Goal: Task Accomplishment & Management: Manage account settings

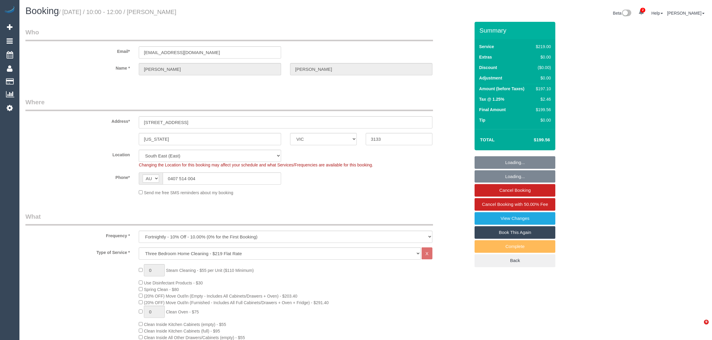
select select "VIC"
select select "number:27"
select select "number:14"
select select "number:18"
select select "number:22"
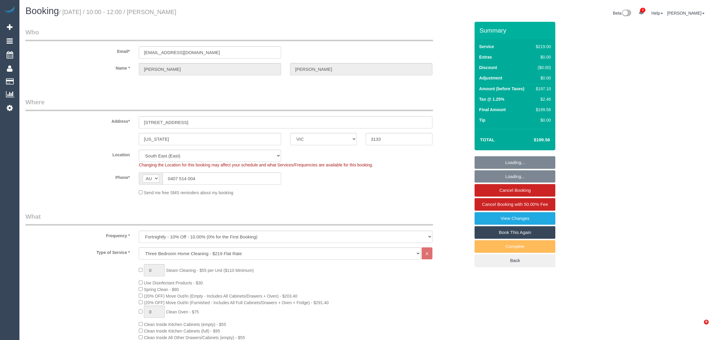
select select "number:34"
select select "number:26"
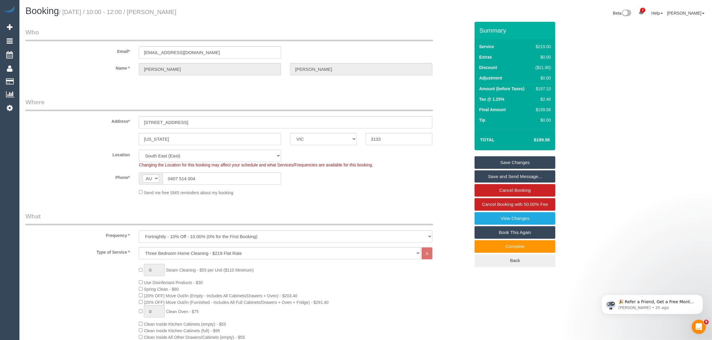
click at [447, 100] on div "Address* 533 canterbury road" at bounding box center [247, 113] width 453 height 31
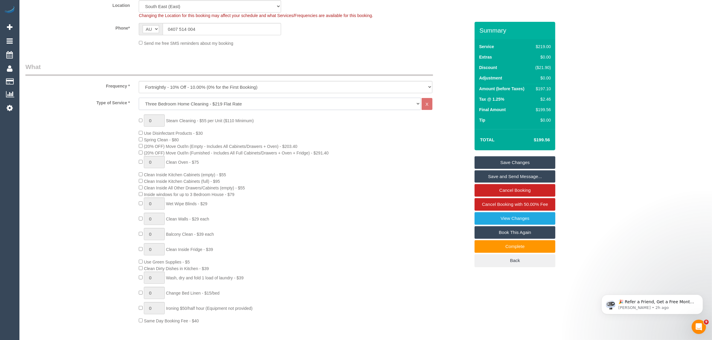
click at [381, 103] on select "Hourly Service - $70/h Hourly Service - $65/h Hourly Service - $60/h Hourly Ser…" at bounding box center [280, 104] width 282 height 12
click at [70, 159] on div "0 Steam Cleaning - $55 per Unit ($110 Minimum) Use Disinfectant Products - $30 …" at bounding box center [247, 219] width 453 height 210
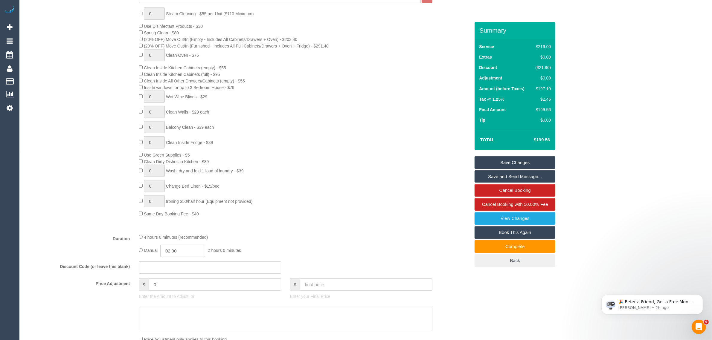
scroll to position [0, 0]
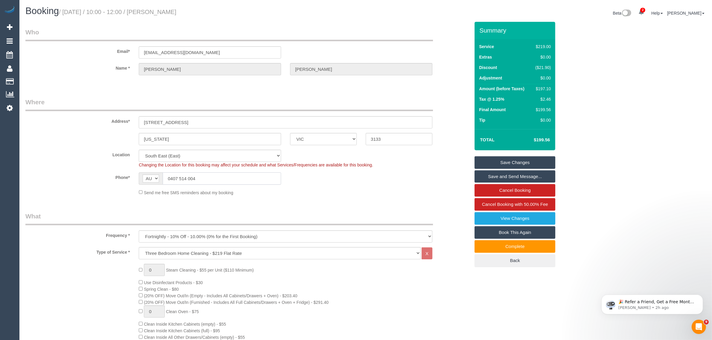
click at [227, 174] on input "0407 514 004" at bounding box center [222, 178] width 118 height 12
click at [442, 190] on div "Send me free SMS reminders about my booking" at bounding box center [247, 192] width 453 height 7
click at [291, 251] on select "Hourly Service - $70/h Hourly Service - $65/h Hourly Service - $60/h Hourly Ser…" at bounding box center [280, 253] width 282 height 12
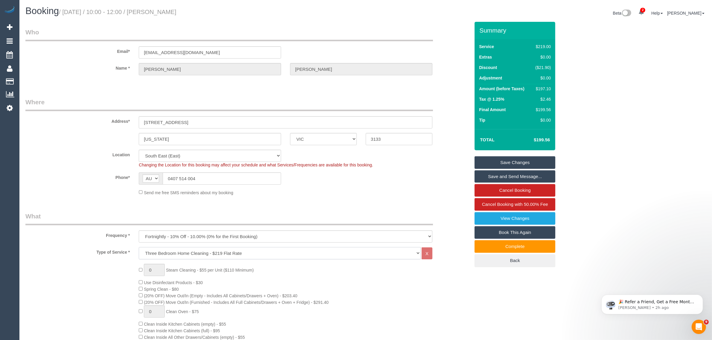
select select "213"
click at [139, 247] on select "Hourly Service - $70/h Hourly Service - $65/h Hourly Service - $60/h Hourly Ser…" at bounding box center [280, 253] width 282 height 12
click at [53, 185] on sui-booking-location "Location Office City East (North) East (South) Inner East Inner North (East) In…" at bounding box center [247, 173] width 444 height 46
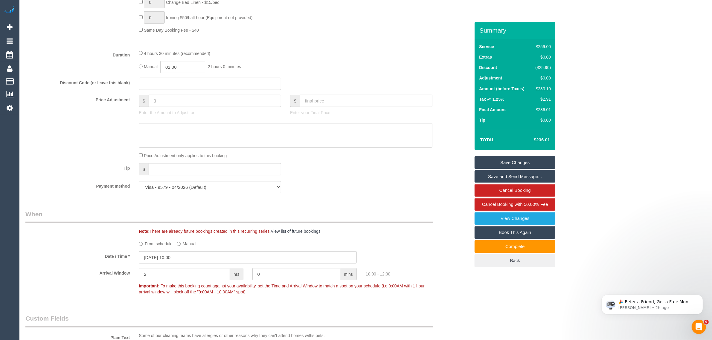
scroll to position [448, 0]
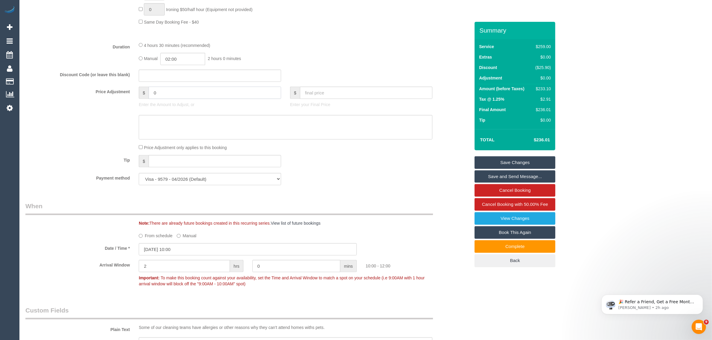
click at [212, 93] on input "0" at bounding box center [215, 93] width 132 height 12
click at [372, 176] on div "Payment method Visa - 9579 - 04/2026 (Default) Add Credit Card ─────────────── …" at bounding box center [247, 179] width 453 height 12
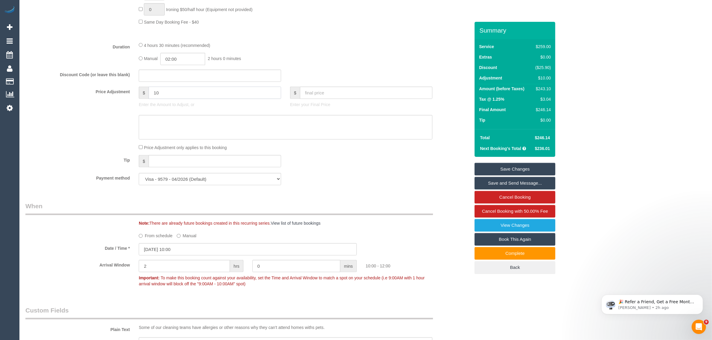
click at [154, 91] on input "10" at bounding box center [215, 93] width 132 height 12
click at [262, 129] on textarea at bounding box center [286, 127] width 294 height 25
click at [344, 129] on textarea at bounding box center [286, 127] width 294 height 25
drag, startPoint x: 456, startPoint y: 165, endPoint x: 485, endPoint y: 149, distance: 32.9
click at [456, 165] on div "Tip $" at bounding box center [247, 161] width 453 height 13
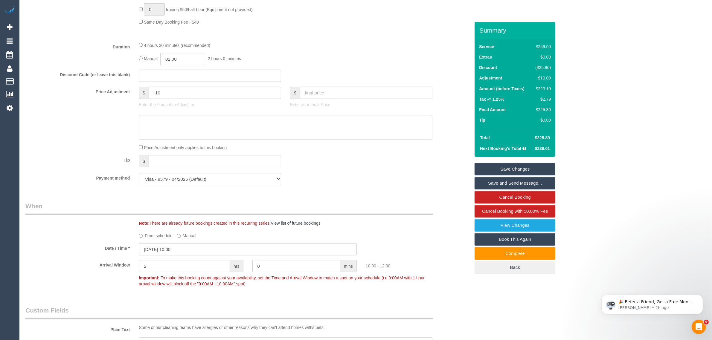
drag, startPoint x: 531, startPoint y: 134, endPoint x: 551, endPoint y: 134, distance: 20.3
click at [551, 134] on td "$225.89" at bounding box center [541, 137] width 21 height 11
copy span "$225.89"
click at [456, 144] on div "Price Adjustment only applies to this booking" at bounding box center [247, 147] width 453 height 7
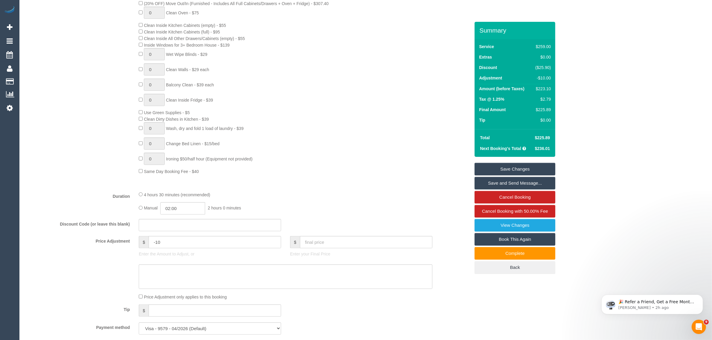
scroll to position [0, 0]
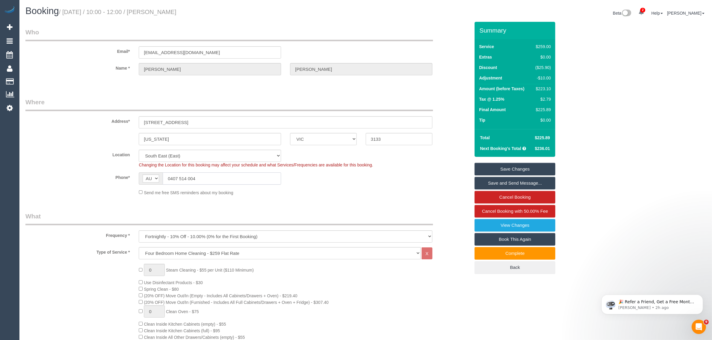
click at [239, 179] on input "0407 514 004" at bounding box center [222, 178] width 118 height 12
click at [332, 180] on div "Phone* AF AL DZ AD AO AI AQ AG AR AM AW AU AT AZ BS BH BD BB BY BE BZ BJ BM BT …" at bounding box center [247, 178] width 453 height 12
click at [412, 177] on div "Phone* AF AL DZ AD AO AI AQ AG AR AM AW AU AT AZ BS BH BD BB BY BE BZ BJ BM BT …" at bounding box center [247, 178] width 453 height 12
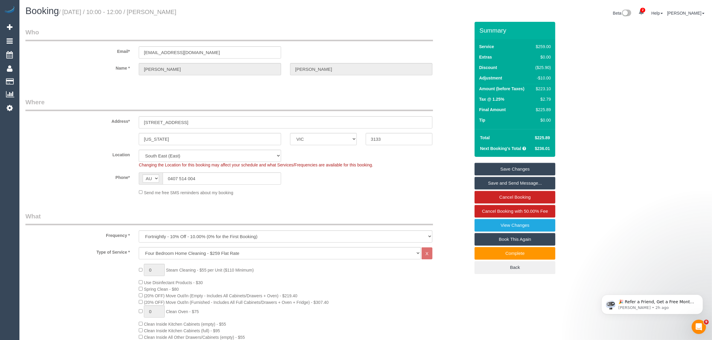
click at [384, 108] on legend "Where" at bounding box center [228, 104] width 407 height 13
click at [454, 199] on fieldset "Where Address* 533 canterbury road VERMONT ACT NSW NT QLD SA TAS VIC WA 3133 Lo…" at bounding box center [247, 149] width 444 height 103
click at [424, 30] on legend "Who" at bounding box center [228, 34] width 407 height 13
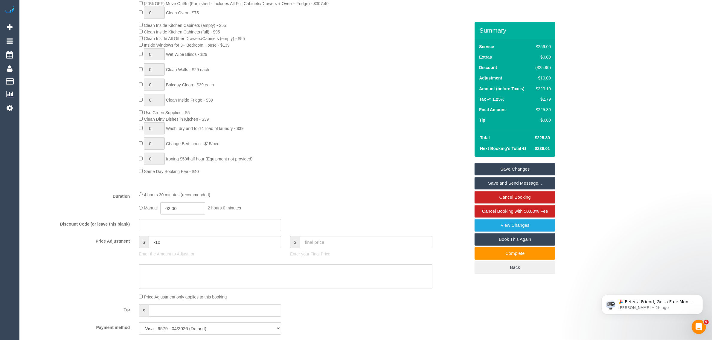
scroll to position [448, 0]
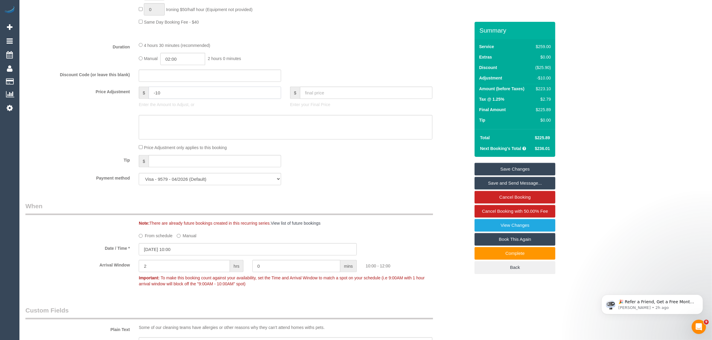
click at [194, 96] on input "-10" at bounding box center [215, 93] width 132 height 12
type input "-"
type input "0"
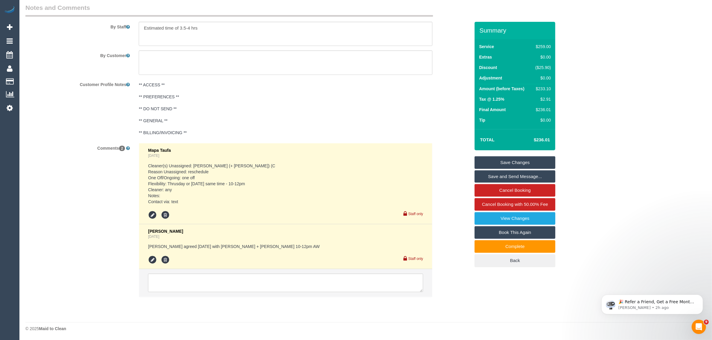
scroll to position [860, 0]
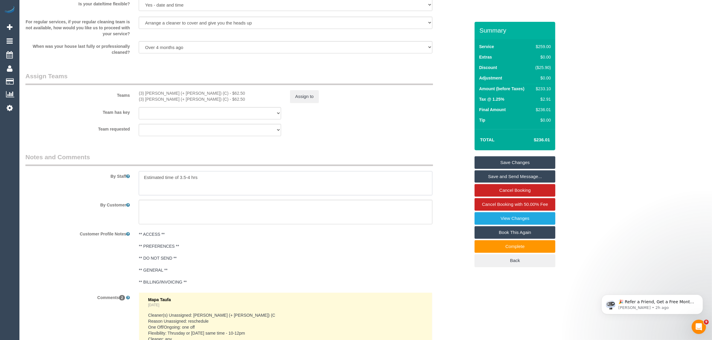
drag, startPoint x: 226, startPoint y: 178, endPoint x: 126, endPoint y: 179, distance: 99.5
click at [126, 179] on div "By Staff" at bounding box center [247, 174] width 453 height 43
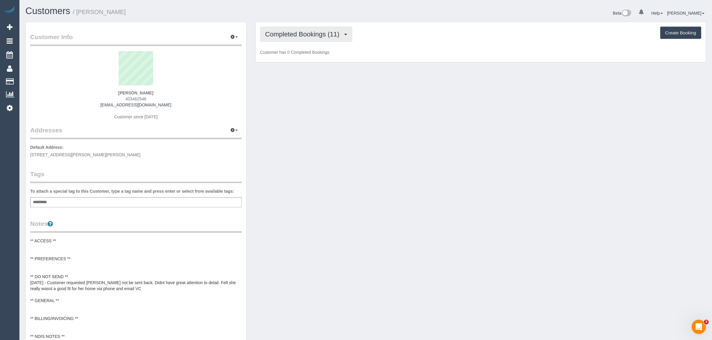
click at [310, 29] on button "Completed Bookings (11)" at bounding box center [306, 34] width 92 height 15
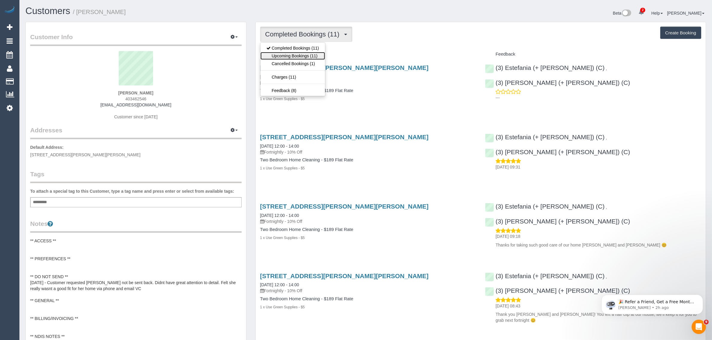
click at [303, 56] on link "Upcoming Bookings (11)" at bounding box center [292, 56] width 65 height 8
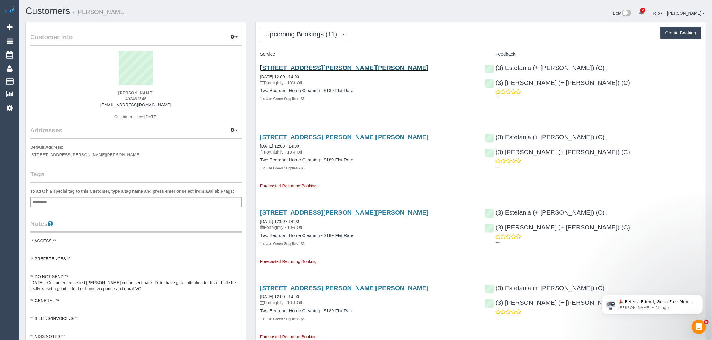
click at [317, 66] on link "4a Groom Street, Clifton Hill, VIC 3068" at bounding box center [344, 67] width 169 height 7
click at [279, 68] on link "4a Groom Street, Clifton Hill, VIC 3068" at bounding box center [344, 67] width 169 height 7
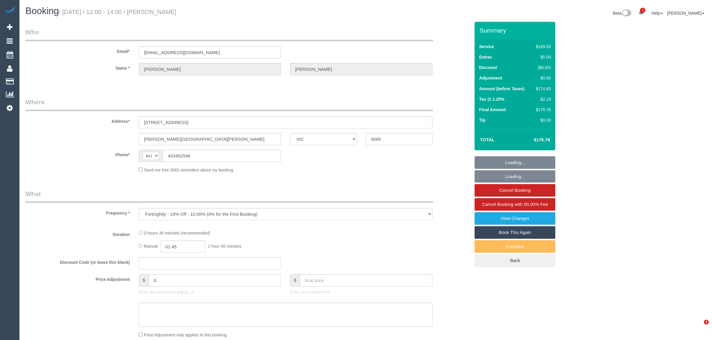
select select "VIC"
select select "string:stripe-pm_1QsZSU2GScqysDRVoFDGKnqn"
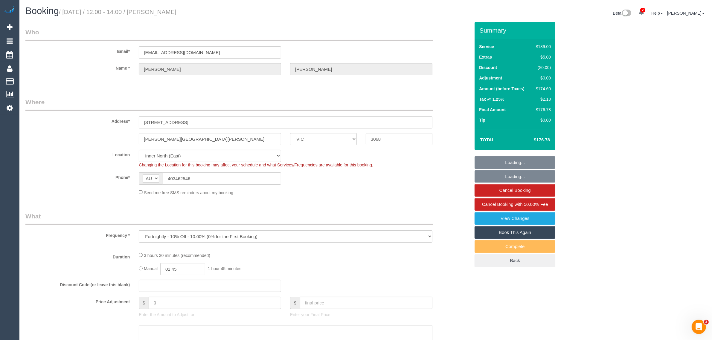
select select "object:561"
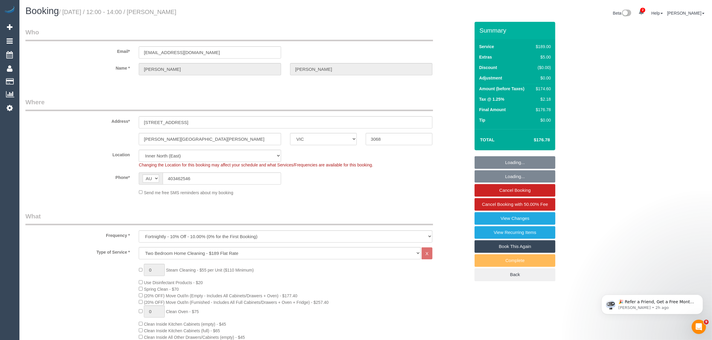
select select "number:27"
select select "number:16"
select select "number:19"
select select "number:24"
select select "number:35"
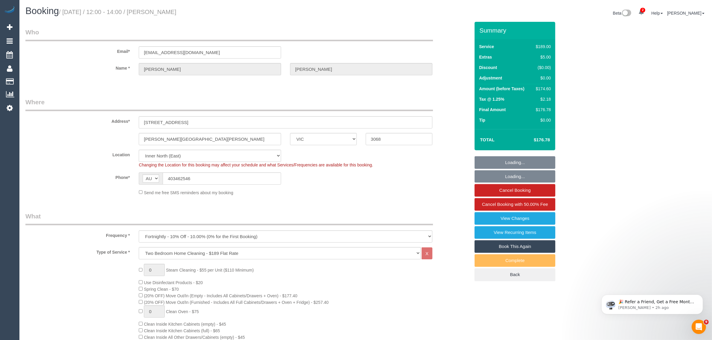
select select "number:11"
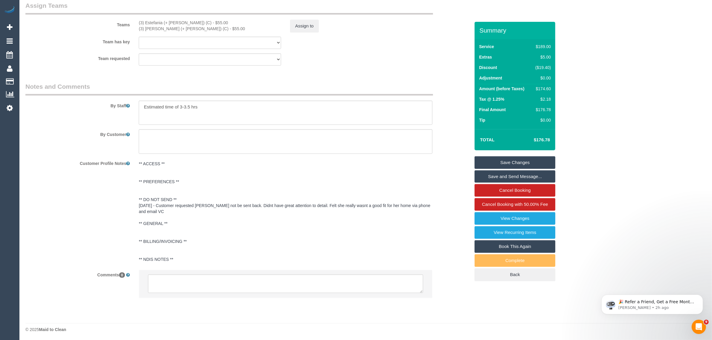
scroll to position [921, 0]
click at [344, 276] on textarea at bounding box center [285, 283] width 275 height 19
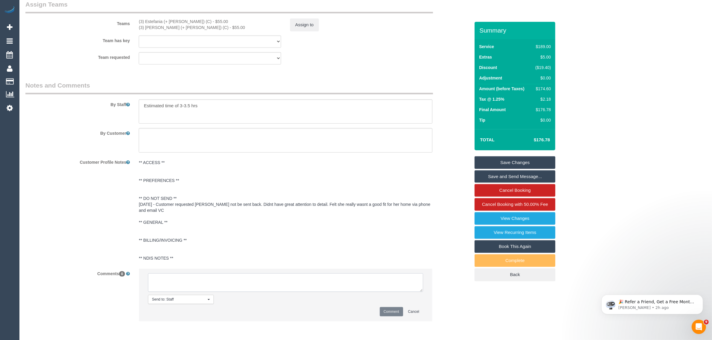
paste textarea "Cleaner(s) Unassigned: Reason Unassigned: Contact via: Which message sent: Addi…"
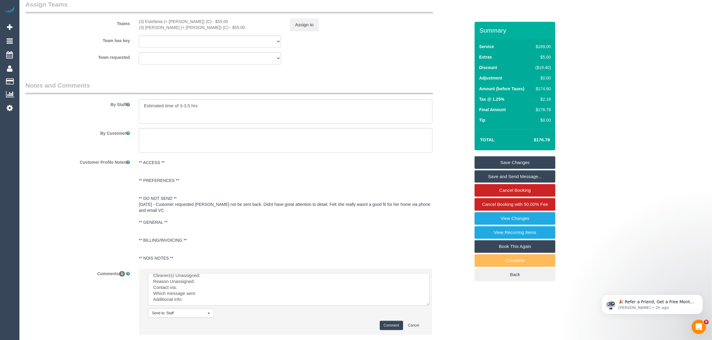
scroll to position [0, 0]
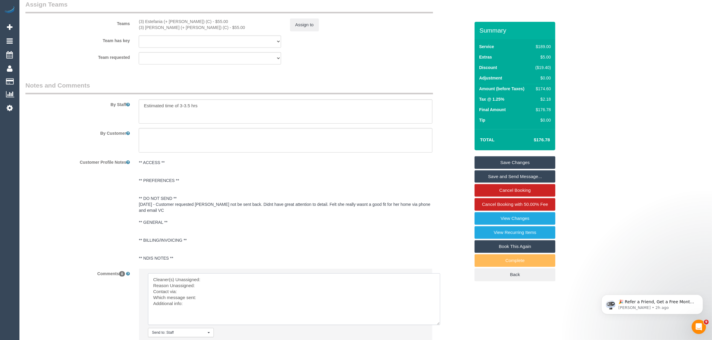
drag, startPoint x: 419, startPoint y: 289, endPoint x: 436, endPoint y: 322, distance: 37.6
click at [436, 322] on textarea at bounding box center [294, 300] width 292 height 52
click at [324, 273] on li "Send to: Staff Nothing selected Send to: Staff Send to: Customer Send to: Team …" at bounding box center [285, 311] width 293 height 85
drag, startPoint x: 134, startPoint y: 20, endPoint x: 193, endPoint y: 21, distance: 59.5
click at [193, 21] on div "(3) Estefania (+ Juliana) (C) - $55.00 (3) Juliana (+ Estefania) (C) - $55.00" at bounding box center [209, 25] width 151 height 12
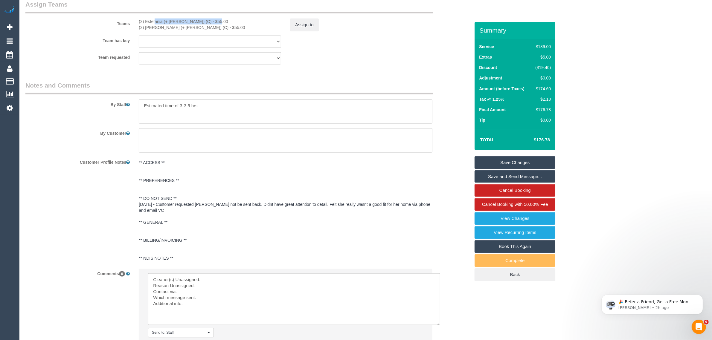
copy div "(3) Estefania (+ Juliana) (C) -"
click at [243, 280] on textarea at bounding box center [294, 300] width 292 height 52
paste textarea "(3) Estefania (+ Juliana) (C) -"
click at [226, 284] on textarea at bounding box center [294, 300] width 292 height 52
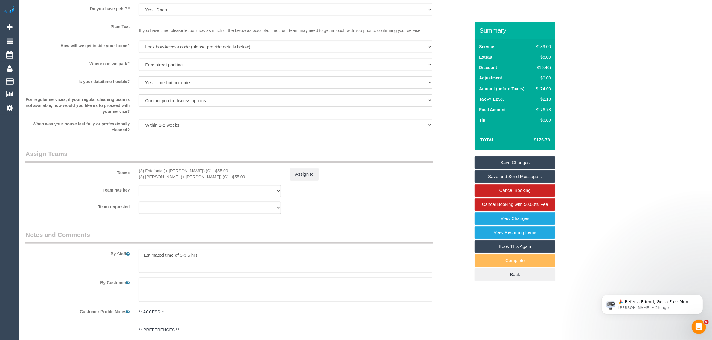
scroll to position [980, 0]
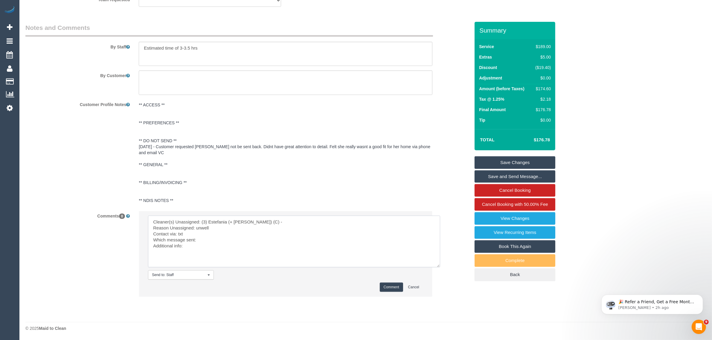
click at [259, 244] on textarea at bounding box center [294, 242] width 292 height 52
click at [256, 230] on textarea at bounding box center [294, 242] width 292 height 52
click at [256, 239] on textarea at bounding box center [294, 242] width 292 height 52
type textarea "Cleaner(s) Unassigned: (3) Estefania (+ Juliana) (C) - Reason Unassigned: unwel…"
click at [392, 289] on button "Comment" at bounding box center [391, 287] width 23 height 9
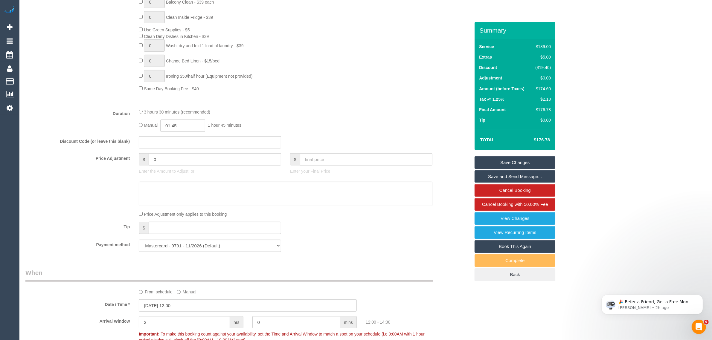
scroll to position [83, 0]
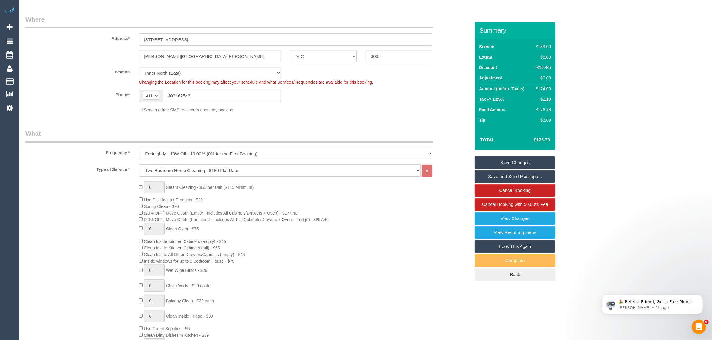
click at [241, 98] on input "403462546" at bounding box center [222, 96] width 118 height 12
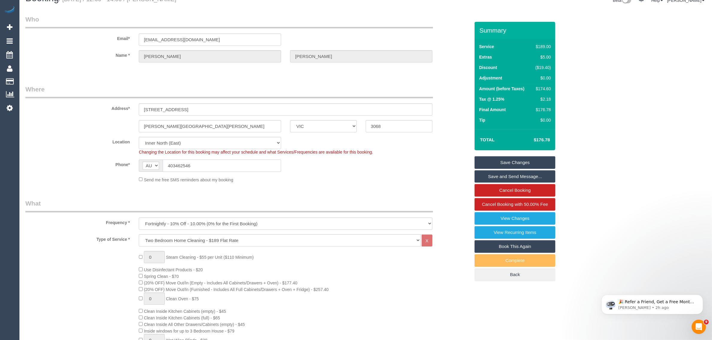
scroll to position [0, 0]
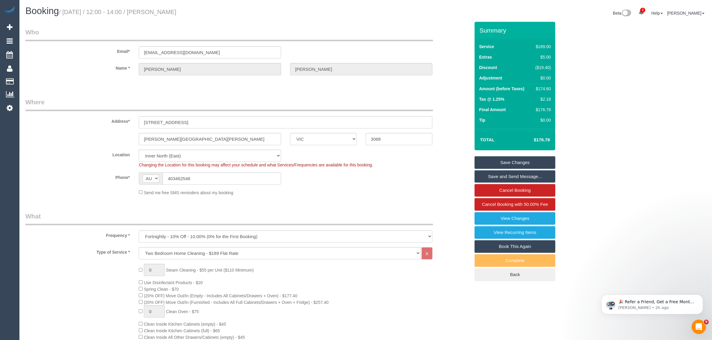
click at [158, 10] on small "/ August 15, 2025 / 12:00 - 14:00 / Simone Crick" at bounding box center [117, 12] width 117 height 7
copy small "Simone"
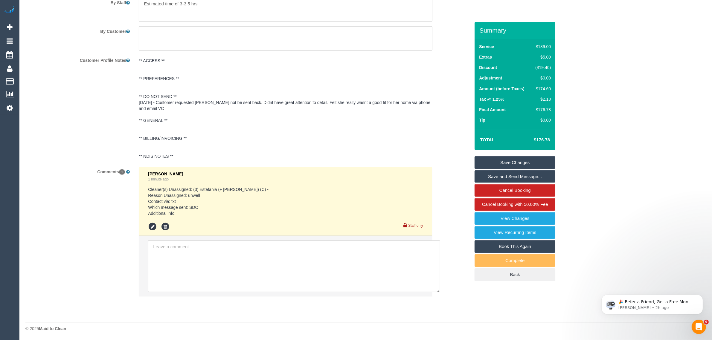
click at [425, 169] on li "Kimberly Arjona 1 minute ago Cleaner(s) Unassigned: (3) Estefania (+ Juliana) (…" at bounding box center [285, 201] width 293 height 69
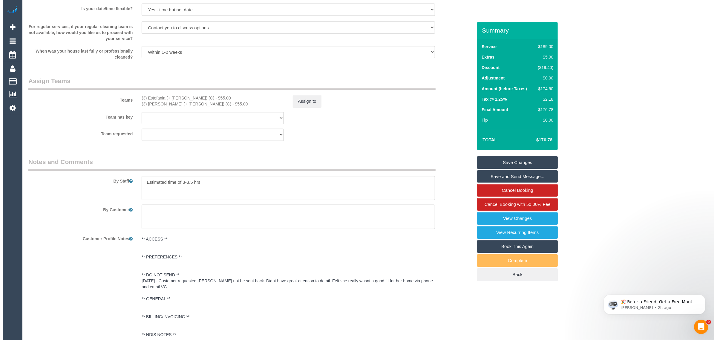
scroll to position [724, 0]
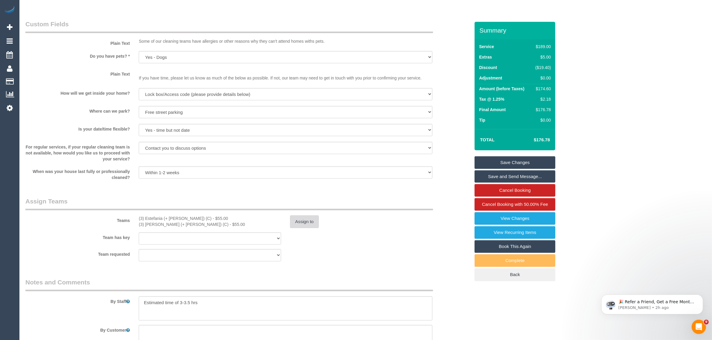
click at [314, 219] on button "Assign to" at bounding box center [304, 222] width 29 height 13
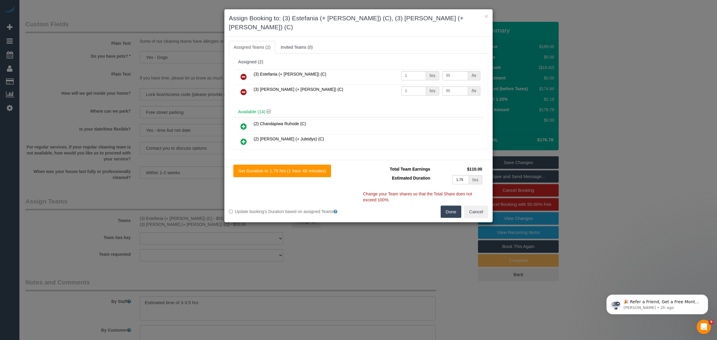
click at [244, 73] on icon at bounding box center [244, 76] width 6 height 7
click at [244, 88] on icon at bounding box center [244, 91] width 6 height 7
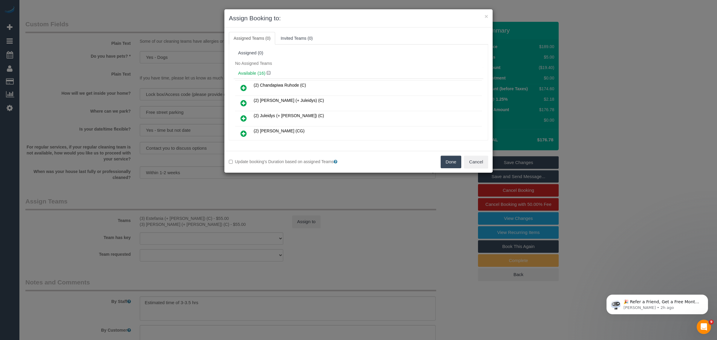
click at [443, 163] on button "Done" at bounding box center [451, 162] width 21 height 13
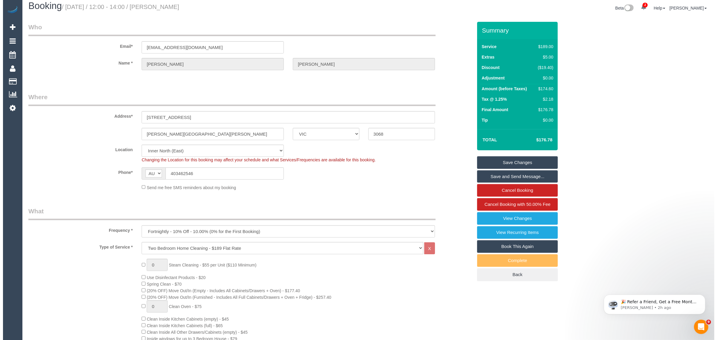
scroll to position [0, 0]
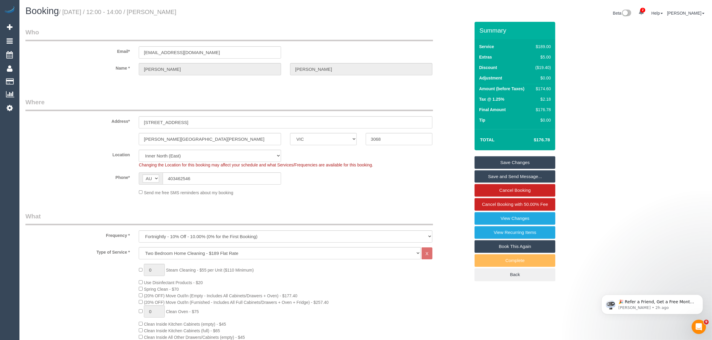
click at [510, 163] on link "Save Changes" at bounding box center [514, 162] width 81 height 13
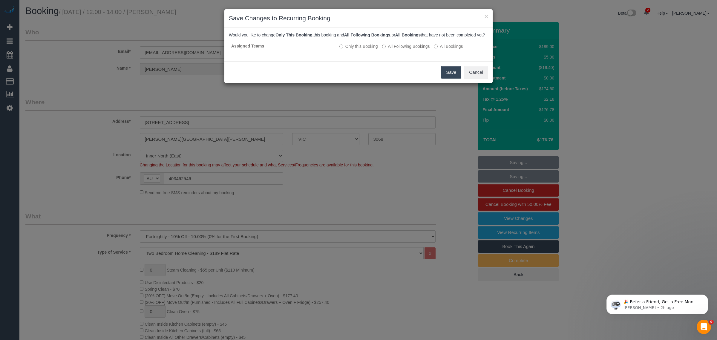
click at [444, 77] on button "Save" at bounding box center [451, 72] width 20 height 13
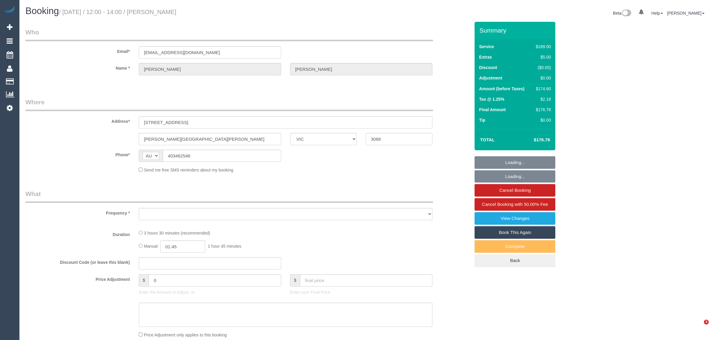
select select "VIC"
select select "string:stripe-pm_1QsZSU2GScqysDRVoFDGKnqn"
select select "number:27"
select select "number:16"
select select "number:19"
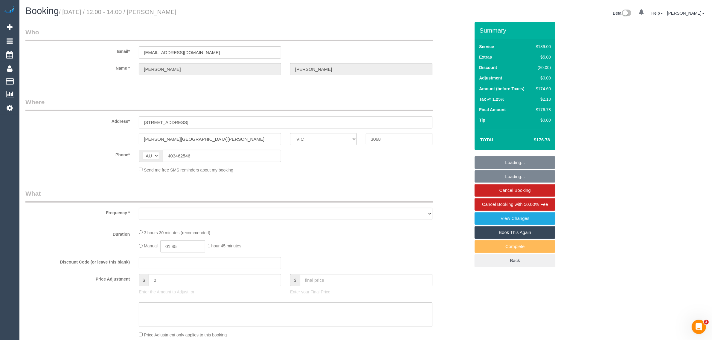
select select "number:24"
select select "number:35"
select select "number:11"
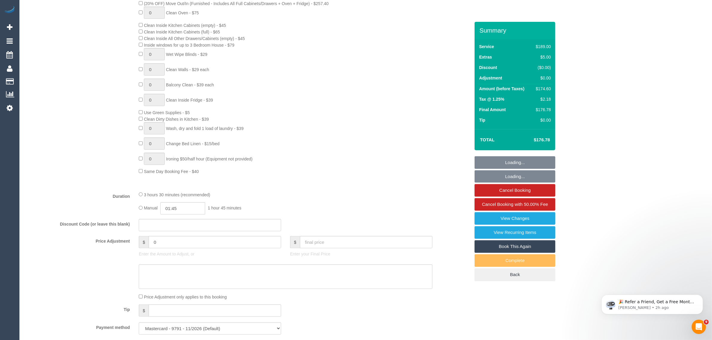
select select "object:1596"
drag, startPoint x: 145, startPoint y: 120, endPoint x: 200, endPoint y: 118, distance: 55.0
click at [200, 118] on span "Clean Dirty Dishes in Kitchen - $39" at bounding box center [176, 119] width 65 height 5
copy span "Clean Dirty Dishes in Kitchen"
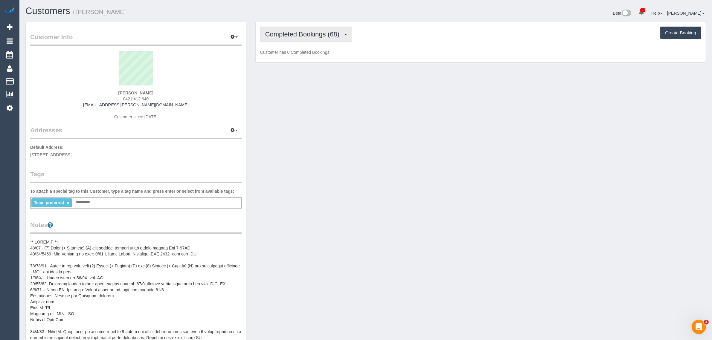
click at [307, 31] on span "Completed Bookings (68)" at bounding box center [303, 33] width 77 height 7
click at [295, 55] on link "Upcoming Bookings (12)" at bounding box center [292, 56] width 65 height 8
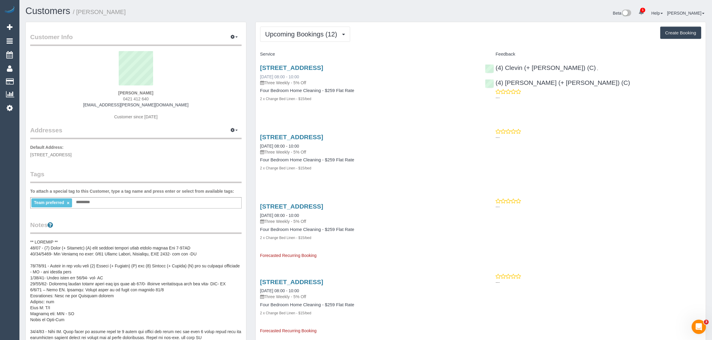
drag, startPoint x: 317, startPoint y: 75, endPoint x: 261, endPoint y: 77, distance: 56.5
click at [261, 77] on div "[STREET_ADDRESS] [DATE] 08:00 - 10:00 Three Weekly - 5% Off" at bounding box center [368, 75] width 216 height 22
copy link "[DATE] 08:00 - 10:00"
click at [136, 99] on span "0421 412 640" at bounding box center [136, 99] width 26 height 5
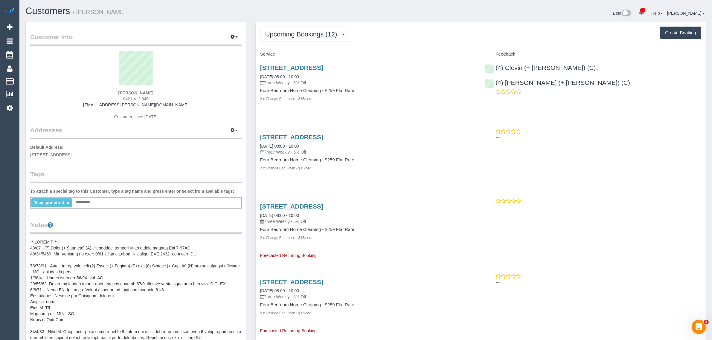
click at [136, 99] on span "0421 412 640" at bounding box center [136, 99] width 26 height 5
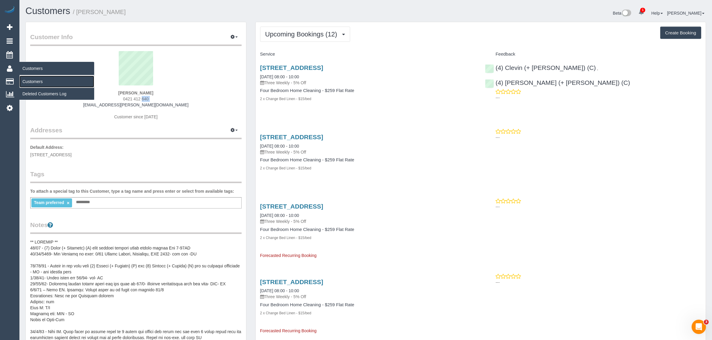
drag, startPoint x: 42, startPoint y: 78, endPoint x: 46, endPoint y: 77, distance: 3.7
click at [42, 78] on link "Customers" at bounding box center [56, 82] width 75 height 12
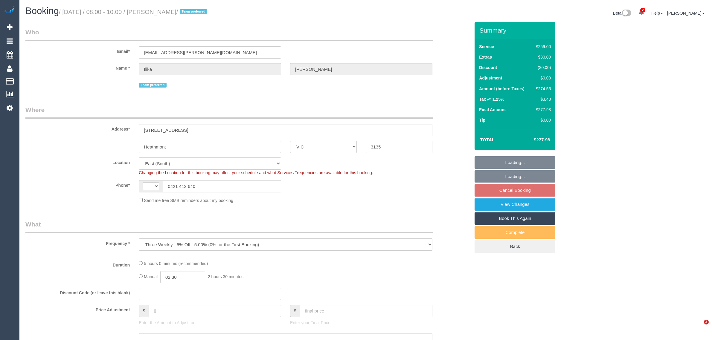
select select "VIC"
select select "string:AU"
select select "string:stripe-pm_1PJ5zJ2GScqysDRVN6QVtdR4"
select select "object:566"
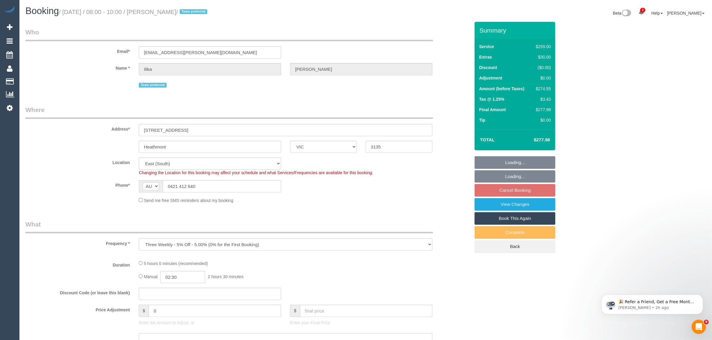
select select "number:28"
select select "number:14"
select select "number:19"
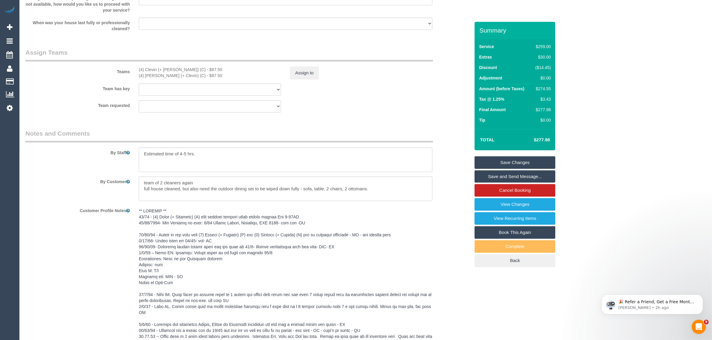
scroll to position [897, 0]
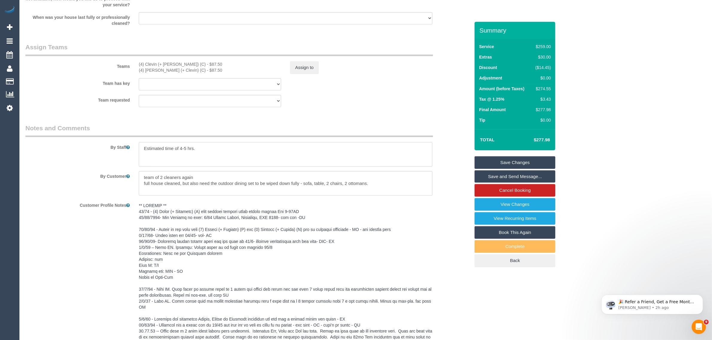
click at [299, 145] on textarea at bounding box center [286, 154] width 294 height 25
click at [299, 146] on textarea at bounding box center [286, 154] width 294 height 25
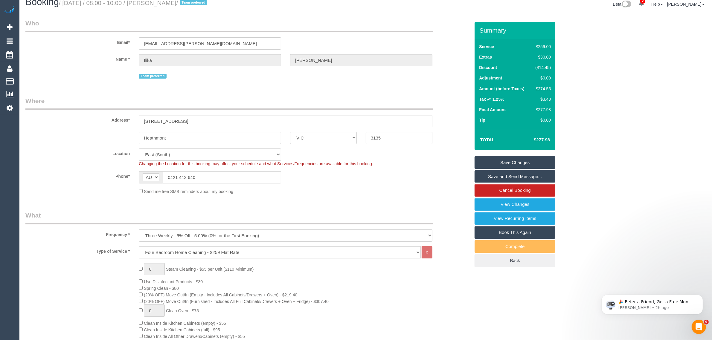
scroll to position [0, 0]
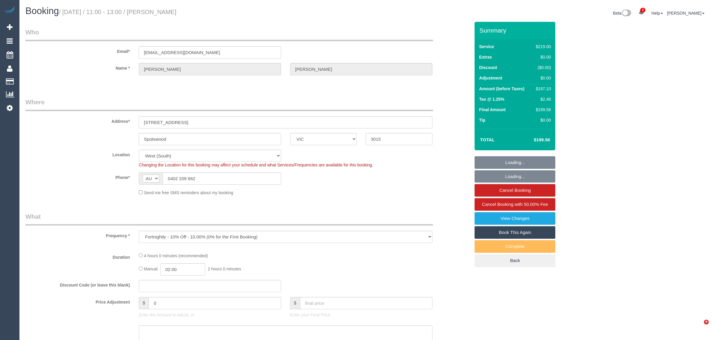
select select "VIC"
select select "string:stripe-pm_1PzB1x2GScqysDRV4ROslCiM"
select select "object:566"
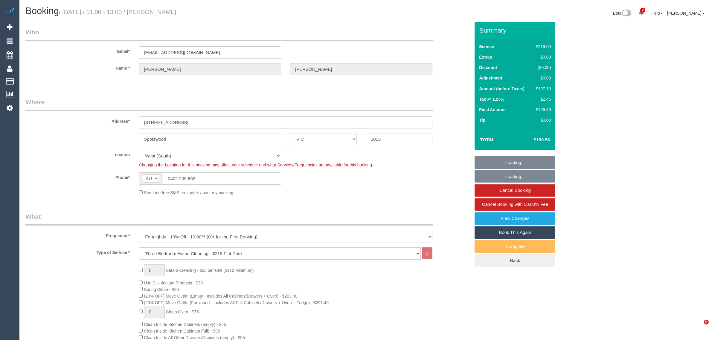
select select "number:27"
select select "number:14"
select select "number:19"
select select "number:36"
select select "23081"
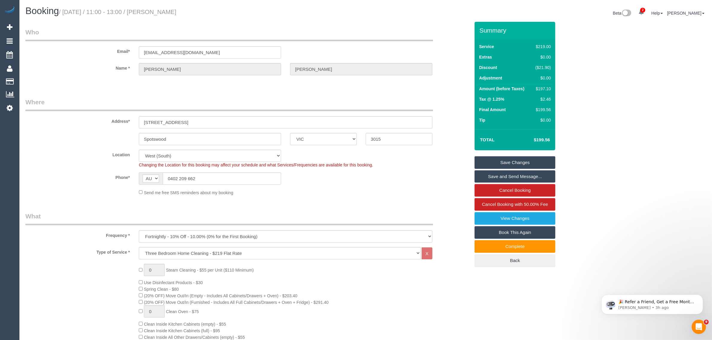
drag, startPoint x: 221, startPoint y: 185, endPoint x: 224, endPoint y: 182, distance: 4.0
click at [222, 185] on sui-booking-location "Location [GEOGRAPHIC_DATA] (North) East (South) [GEOGRAPHIC_DATA] (East) [GEOGR…" at bounding box center [247, 173] width 444 height 46
click at [228, 180] on input "0402 209 662" at bounding box center [222, 178] width 118 height 12
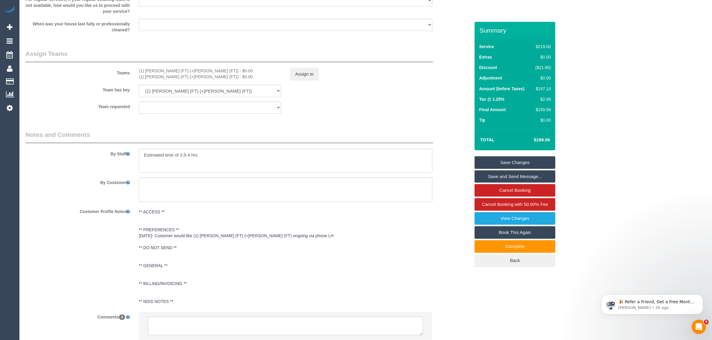
scroll to position [897, 0]
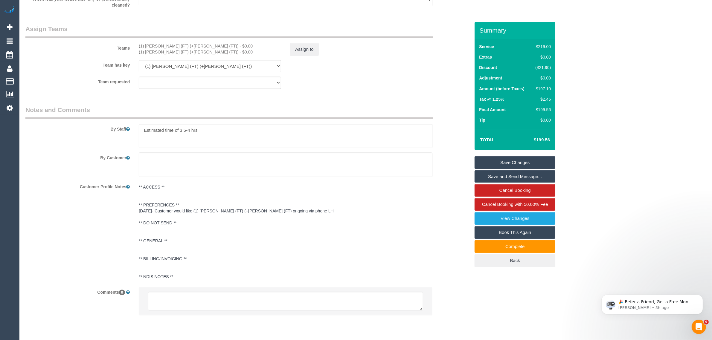
click at [417, 223] on pre "** ACCESS ** ** PREFERENCES ** [DATE]- Customer would like (1) [PERSON_NAME] (F…" at bounding box center [286, 232] width 294 height 96
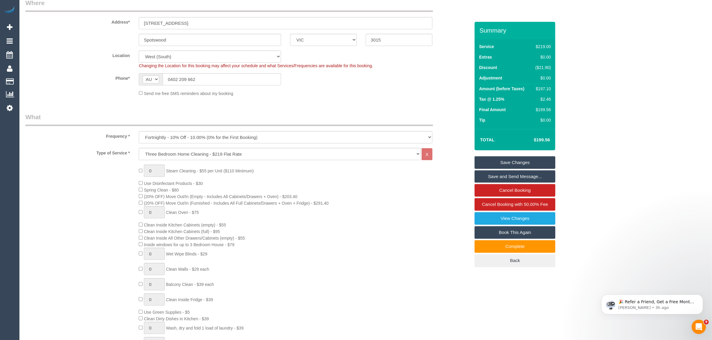
scroll to position [0, 0]
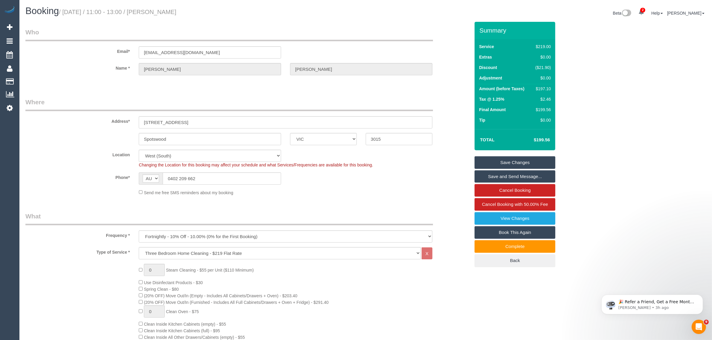
click at [337, 196] on fieldset "Where Address* [STREET_ADDRESS] [GEOGRAPHIC_DATA] ACT [GEOGRAPHIC_DATA] NT [GEO…" at bounding box center [247, 149] width 444 height 103
drag, startPoint x: 343, startPoint y: 191, endPoint x: 354, endPoint y: 196, distance: 12.0
click at [343, 191] on div "Send me free SMS reminders about my booking" at bounding box center [285, 192] width 303 height 7
click at [403, 199] on fieldset "Where Address* [STREET_ADDRESS] [GEOGRAPHIC_DATA] ACT [GEOGRAPHIC_DATA] NT [GEO…" at bounding box center [247, 149] width 444 height 103
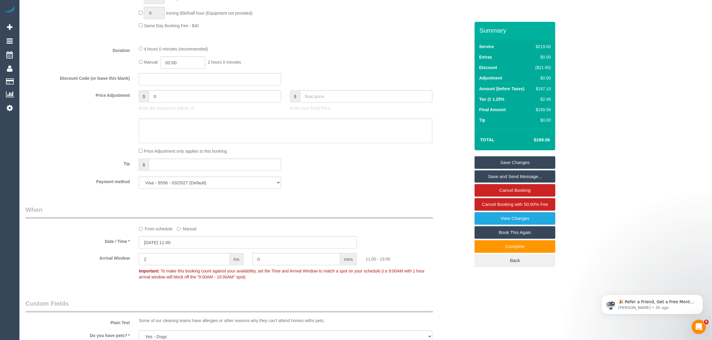
scroll to position [598, 0]
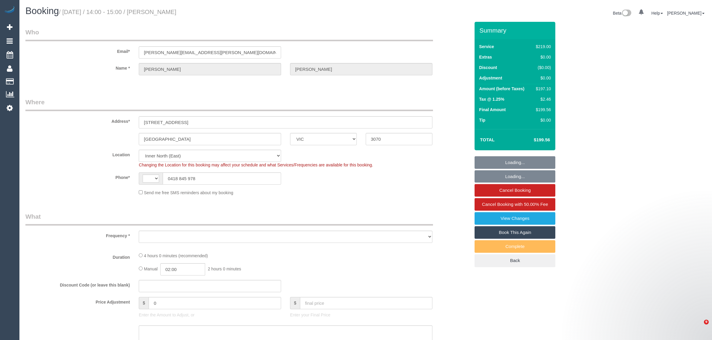
select select "VIC"
select select "string:stripe-pm_1RXXUX2GScqysDRVfwjWgvw9"
select select "number:27"
select select "number:14"
select select "number:19"
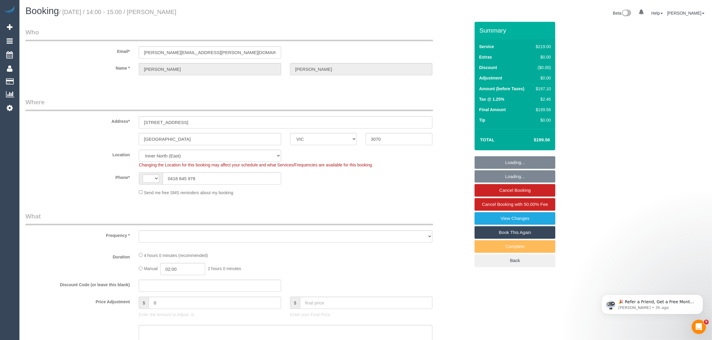
select select "number:22"
select select "number:35"
select select "number:26"
select select "string:AU"
click at [252, 183] on input "0418 845 978" at bounding box center [222, 178] width 118 height 12
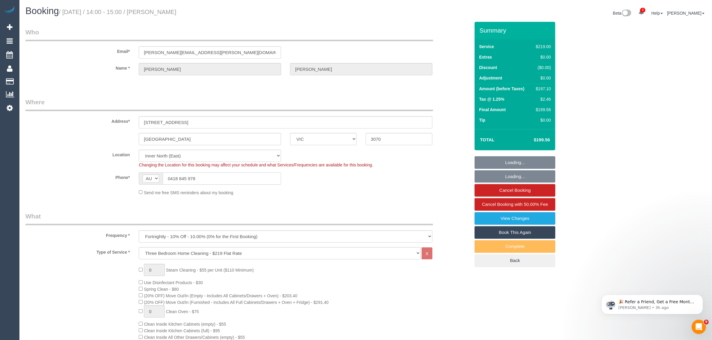
select select "object:1616"
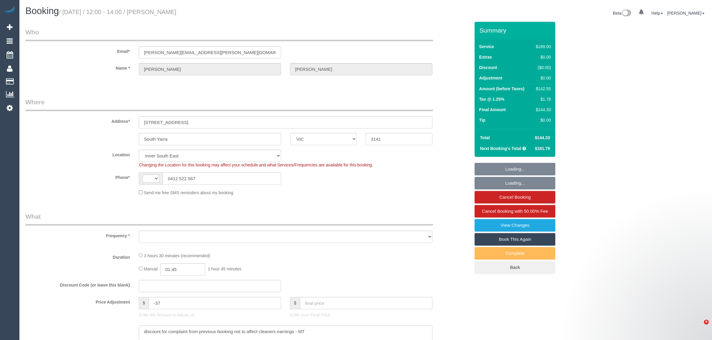
select select "VIC"
select select "string:AU"
select select "string:stripe-pm_1QoHvv2GScqysDRVkTkkpTt5"
select select "object:616"
click at [246, 178] on input "0412 522 567" at bounding box center [222, 178] width 118 height 12
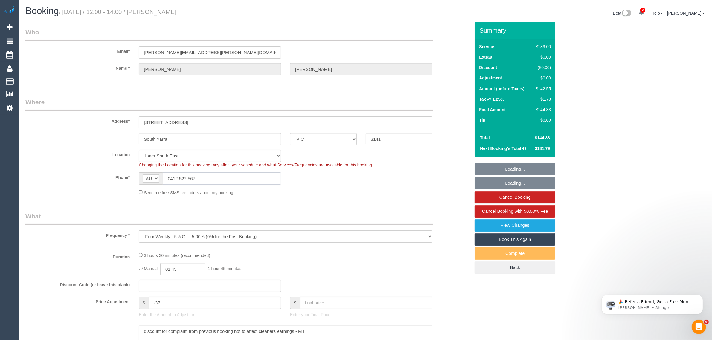
select select "number:28"
select select "number:14"
select select "number:19"
select select "number:24"
select select "number:34"
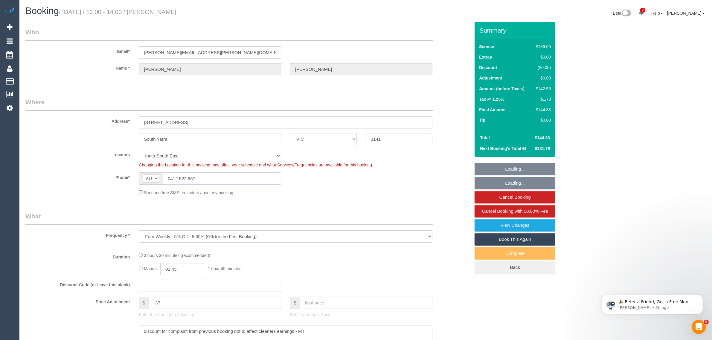
select select "number:13"
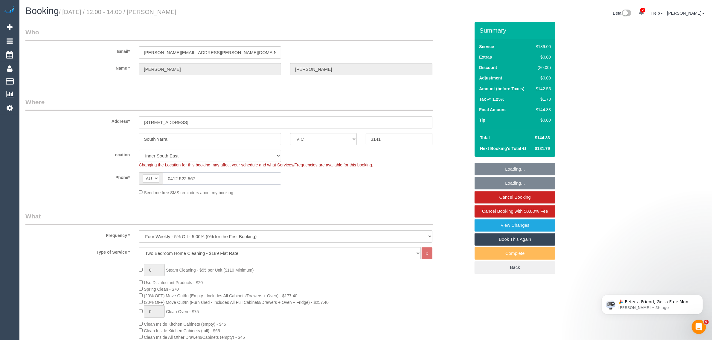
select select "object:1432"
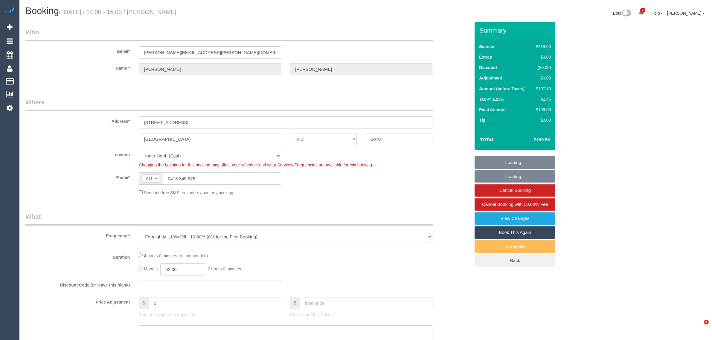
select select "VIC"
select select "object:596"
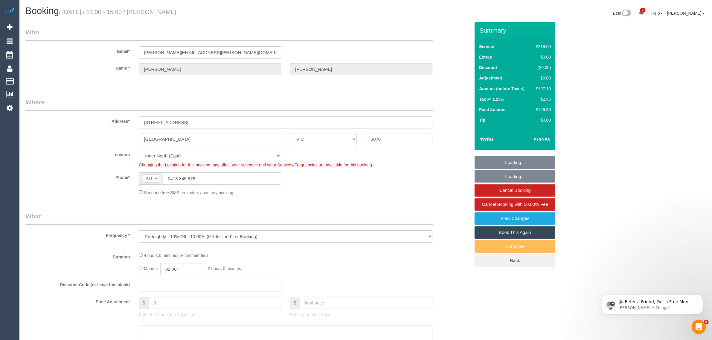
select select "number:27"
select select "number:14"
select select "number:19"
select select "number:22"
select select "number:35"
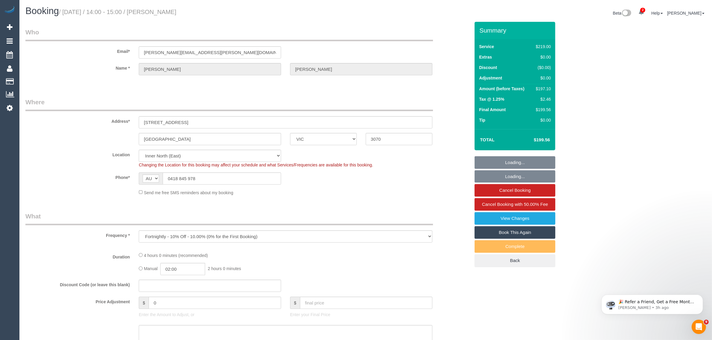
select select "number:26"
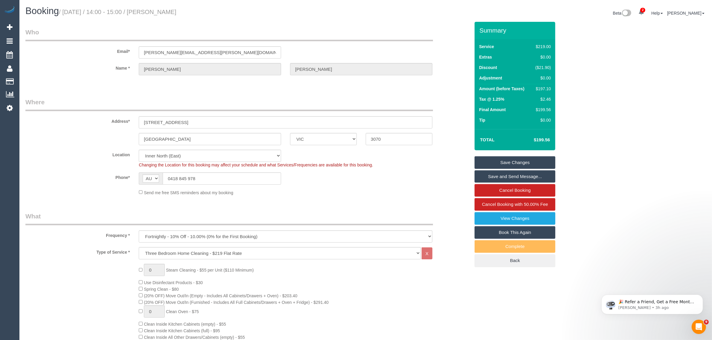
click at [109, 198] on fieldset "Where Address* 129A Beaconsfield parade Northcote ACT NSW NT QLD SA TAS VIC WA …" at bounding box center [247, 149] width 444 height 103
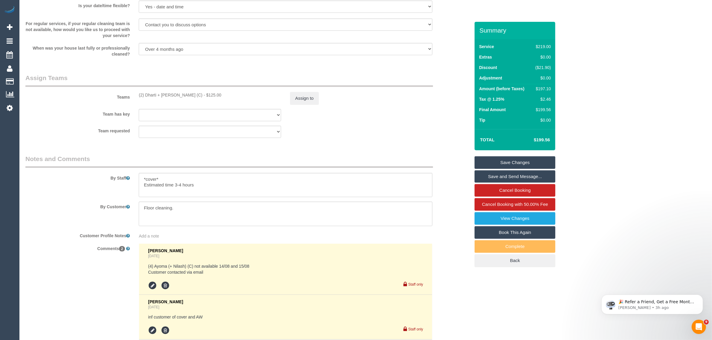
scroll to position [897, 0]
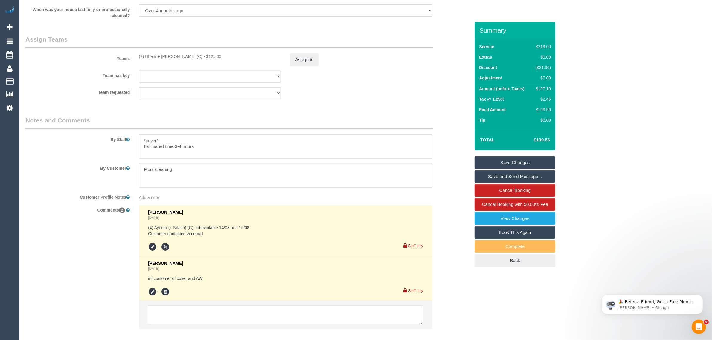
click at [208, 313] on textarea at bounding box center [285, 315] width 275 height 19
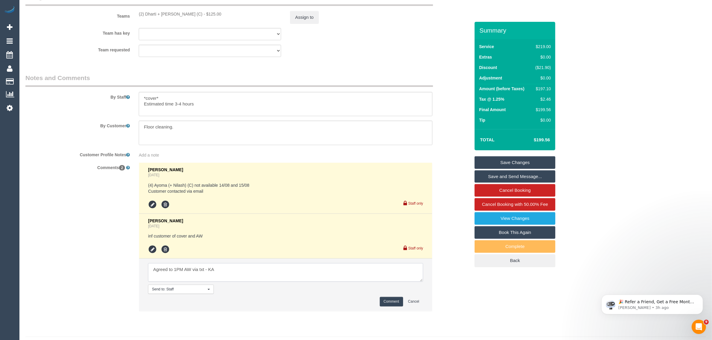
scroll to position [954, 0]
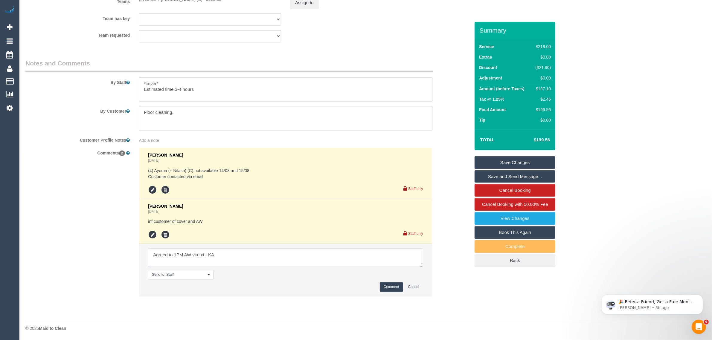
type textarea "Agreed to 1PM AW via txt - KA"
click at [384, 291] on button "Comment" at bounding box center [391, 286] width 23 height 9
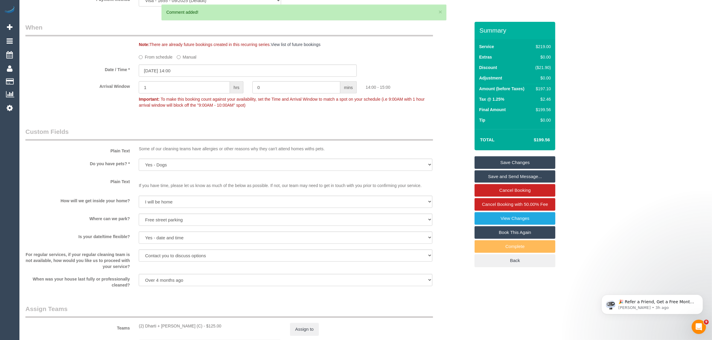
scroll to position [505, 0]
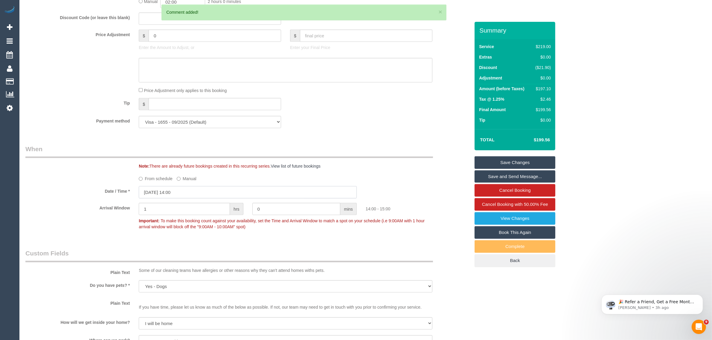
click at [199, 191] on input "15/08/2025 14:00" at bounding box center [248, 192] width 218 height 12
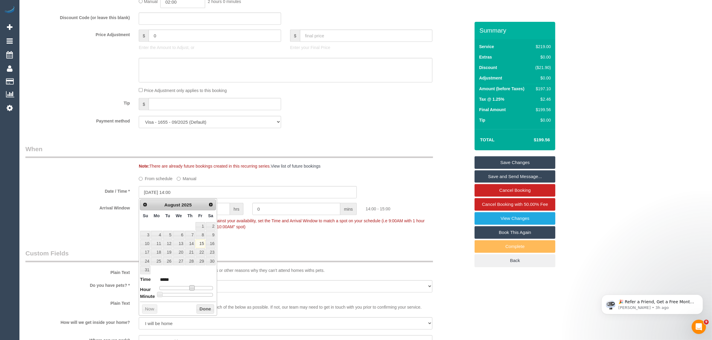
type input "15/08/2025 13:00"
type input "*****"
type input "[DATE] 12:00"
type input "*****"
type input "[DATE] 11:00"
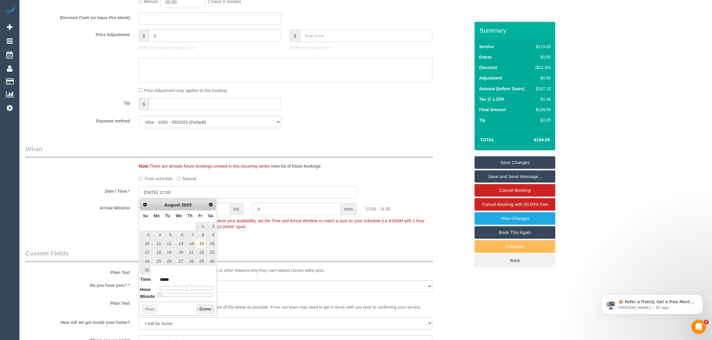
type input "*****"
type input "[DATE] 12:00"
type input "*****"
type input "15/08/2025 13:00"
type input "*****"
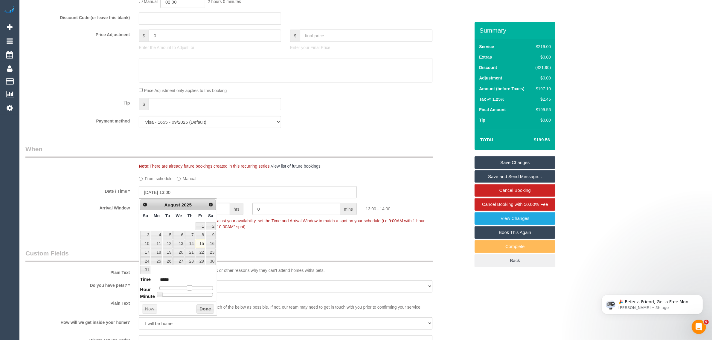
click at [188, 289] on span at bounding box center [189, 287] width 5 height 5
click at [200, 307] on button "Done" at bounding box center [205, 310] width 18 height 10
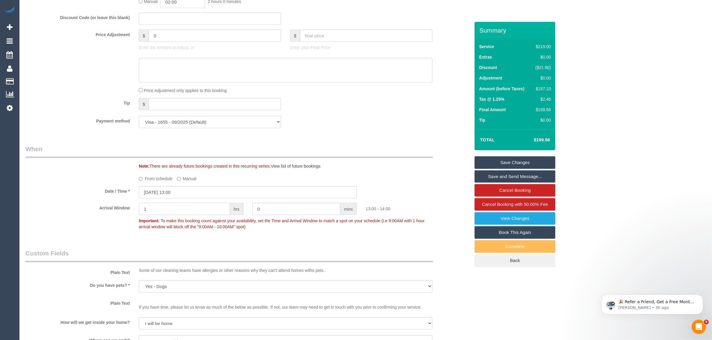
drag, startPoint x: 191, startPoint y: 214, endPoint x: 215, endPoint y: 205, distance: 25.4
click at [192, 214] on input "1" at bounding box center [184, 209] width 91 height 12
type input "0"
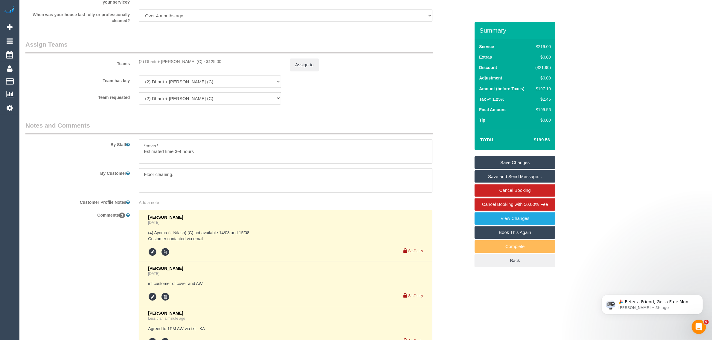
scroll to position [954, 0]
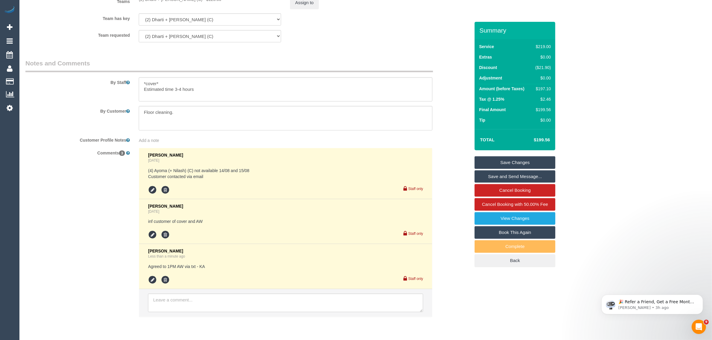
click at [511, 164] on link "Save Changes" at bounding box center [514, 162] width 81 height 13
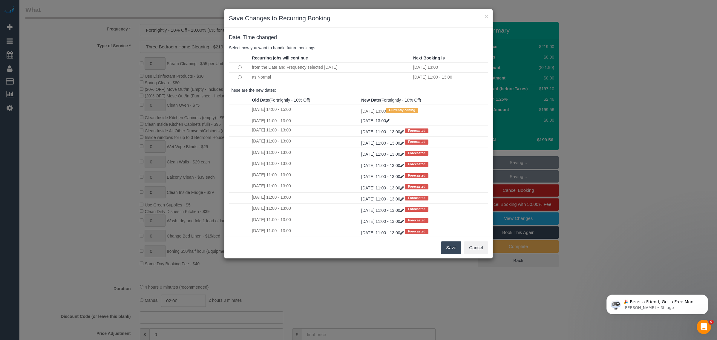
click at [243, 78] on td at bounding box center [240, 77] width 22 height 10
click at [236, 77] on td at bounding box center [240, 77] width 22 height 10
click at [242, 79] on td at bounding box center [240, 77] width 22 height 10
click at [454, 246] on button "Save" at bounding box center [451, 248] width 20 height 13
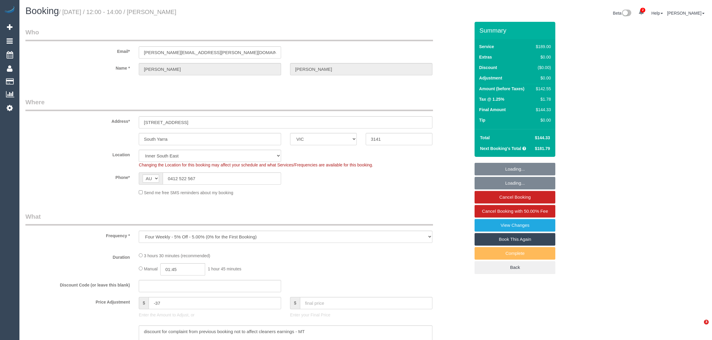
select select "VIC"
select select "object:717"
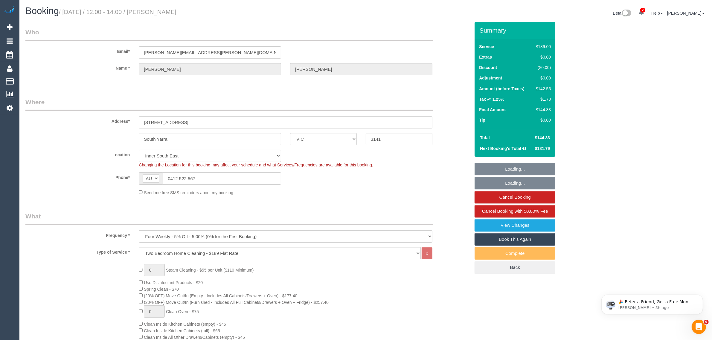
select select "number:28"
select select "number:14"
select select "number:19"
select select "number:24"
select select "number:34"
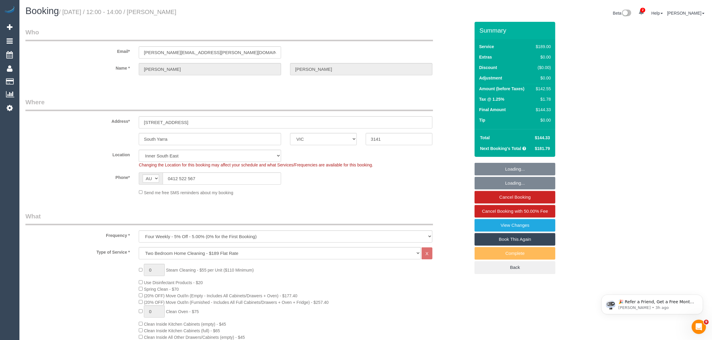
select select "number:13"
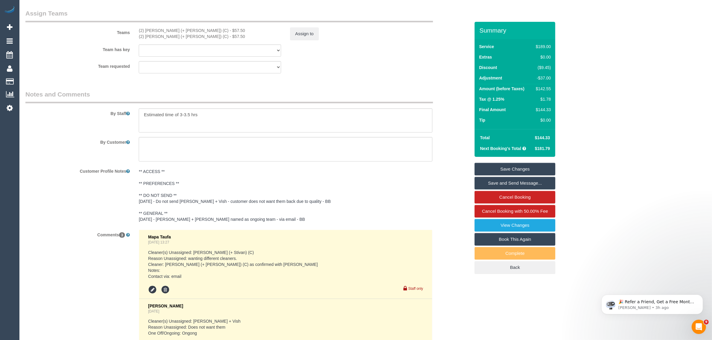
scroll to position [1046, 0]
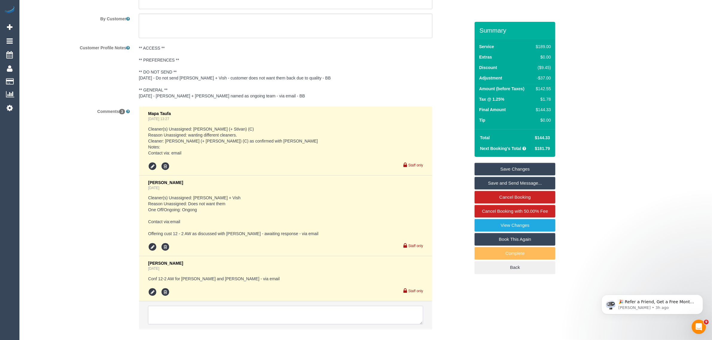
click at [229, 311] on textarea at bounding box center [285, 315] width 275 height 19
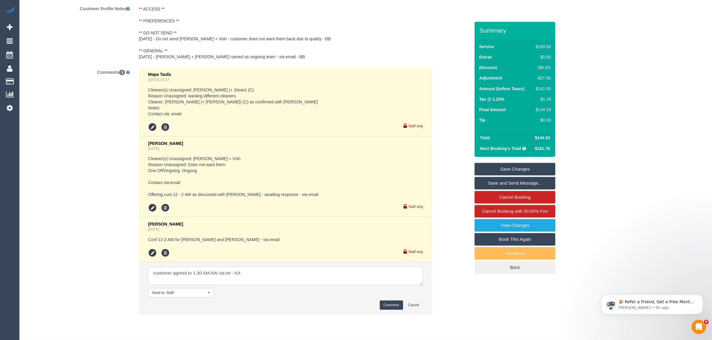
scroll to position [1103, 0]
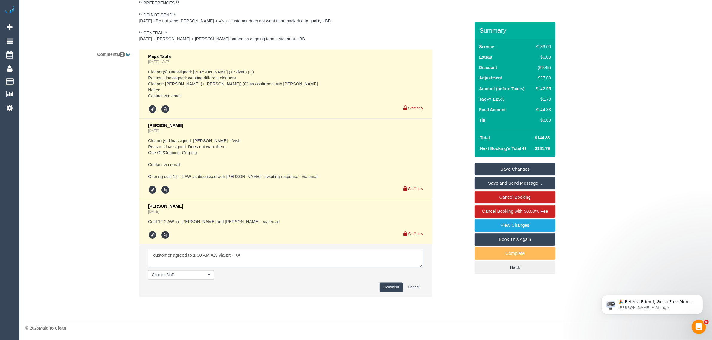
click at [193, 257] on textarea at bounding box center [285, 258] width 275 height 19
type textarea "customer agreed to 11:30 AM AW via txt - KA"
click at [389, 286] on button "Comment" at bounding box center [391, 287] width 23 height 9
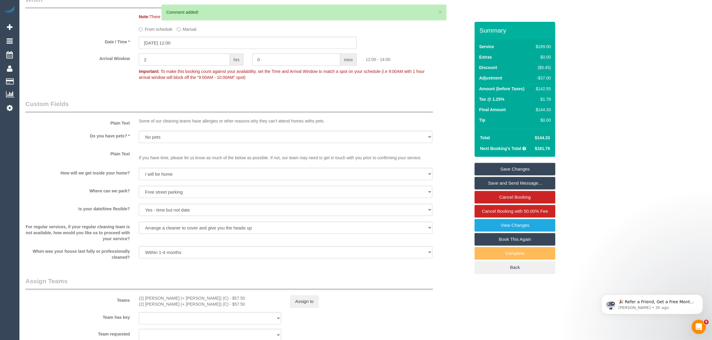
scroll to position [505, 0]
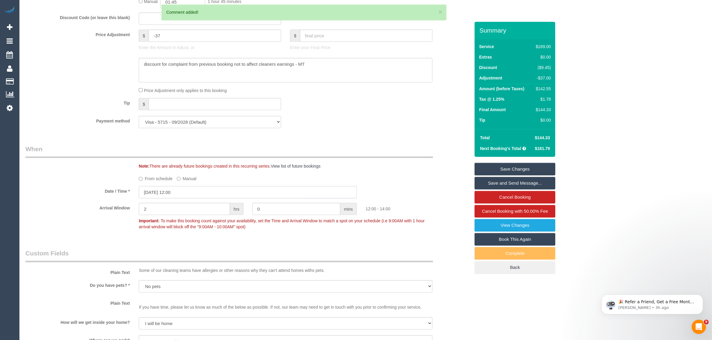
click at [210, 194] on input "[DATE] 12:00" at bounding box center [248, 192] width 218 height 12
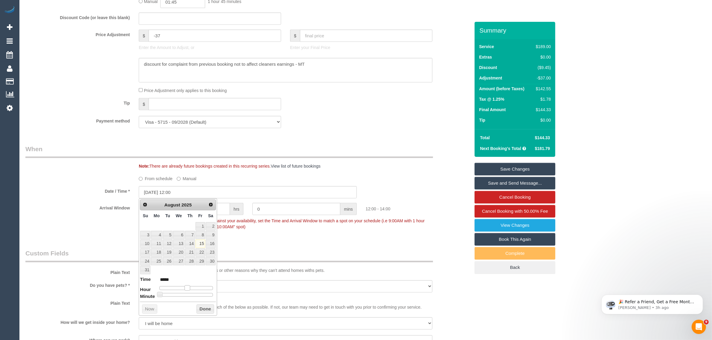
type input "[DATE] 11:00"
type input "*****"
click at [184, 289] on span at bounding box center [184, 287] width 5 height 5
type input "[DATE] 11:10"
type input "*****"
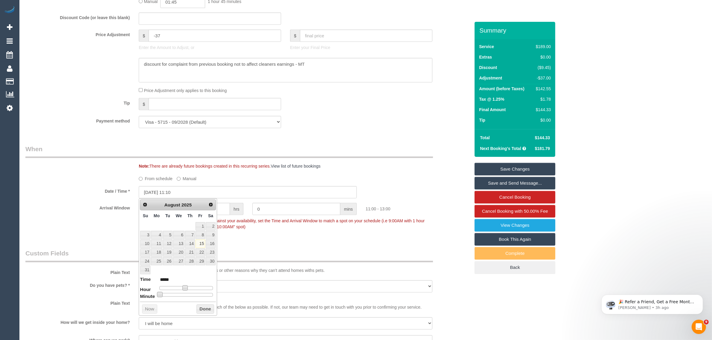
type input "[DATE] 11:15"
type input "*****"
type input "[DATE] 11:20"
type input "*****"
type input "[DATE] 11:25"
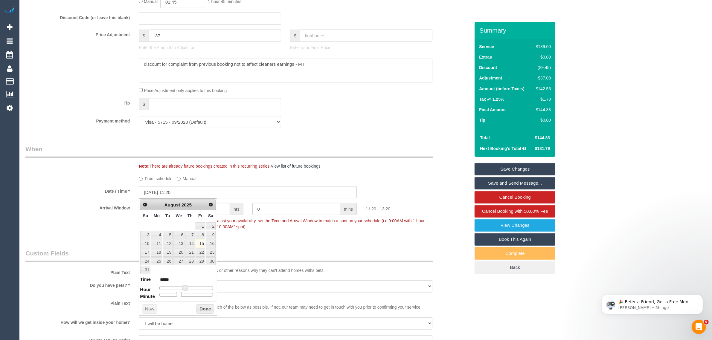
type input "*****"
type input "[DATE] 11:30"
type input "*****"
drag, startPoint x: 161, startPoint y: 293, endPoint x: 187, endPoint y: 294, distance: 26.9
click at [187, 294] on span at bounding box center [188, 294] width 5 height 5
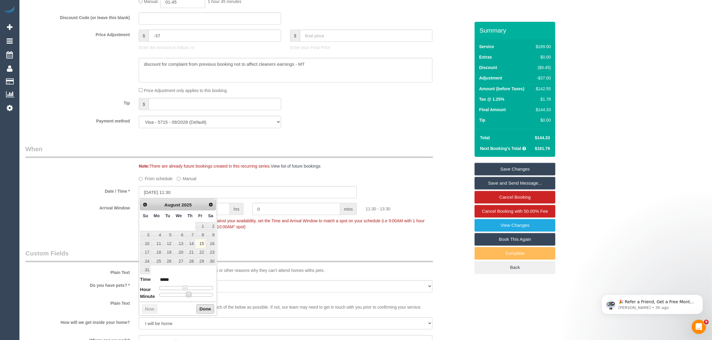
click at [203, 308] on button "Done" at bounding box center [205, 310] width 18 height 10
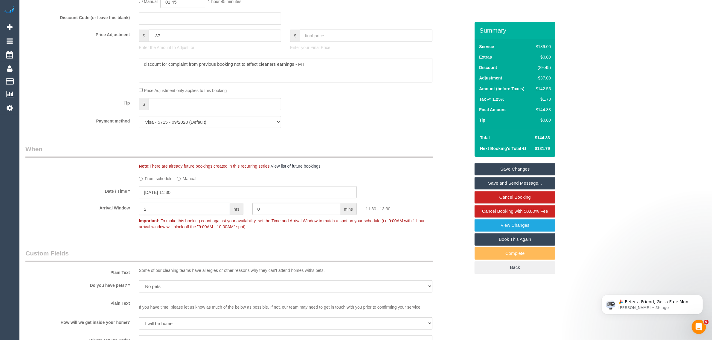
click at [210, 208] on input "2" at bounding box center [184, 209] width 91 height 12
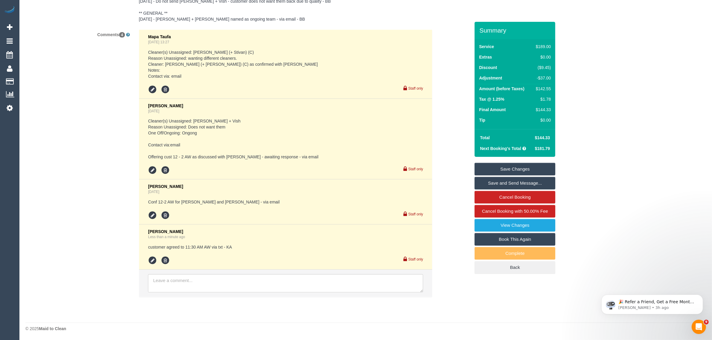
type input "0"
click at [499, 169] on link "Save Changes" at bounding box center [514, 169] width 81 height 13
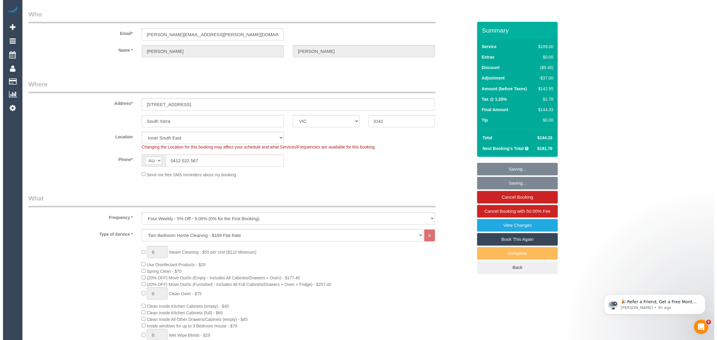
scroll to position [0, 0]
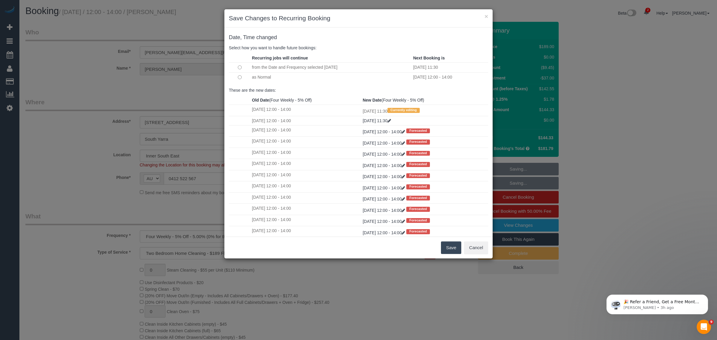
click at [238, 77] on td at bounding box center [240, 77] width 22 height 10
click at [445, 248] on button "Save" at bounding box center [451, 248] width 20 height 13
